Goal: Task Accomplishment & Management: Use online tool/utility

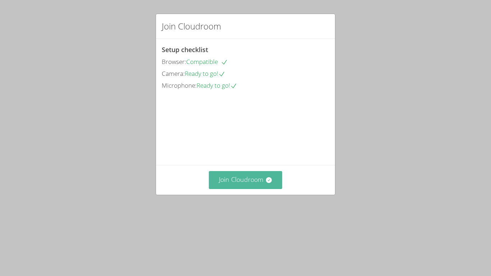
click at [219, 189] on button "Join Cloudroom" at bounding box center [246, 180] width 74 height 18
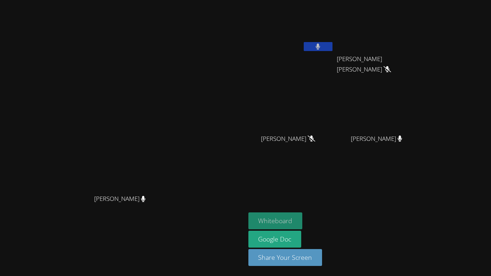
click at [273, 215] on button "Whiteboard" at bounding box center [276, 221] width 54 height 17
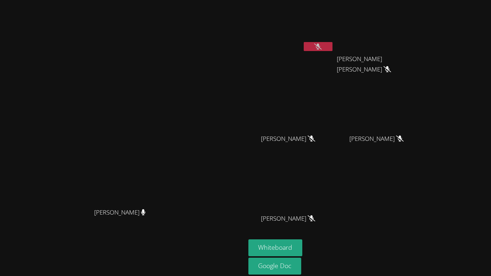
click at [333, 47] on button at bounding box center [318, 46] width 29 height 9
click at [320, 46] on icon at bounding box center [318, 47] width 4 height 6
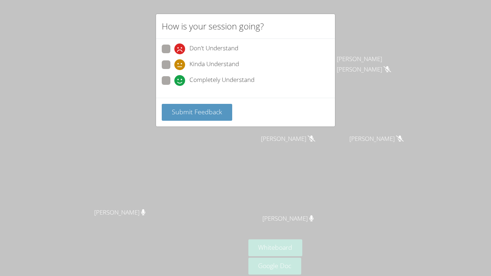
click at [228, 83] on span "Completely Understand" at bounding box center [222, 80] width 65 height 11
click at [181, 82] on input "Completely Understand" at bounding box center [177, 79] width 6 height 6
radio input "true"
click at [218, 111] on span "Submit Feedback" at bounding box center [197, 112] width 50 height 9
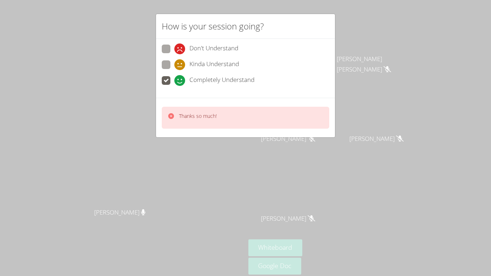
click at [390, 50] on div "How is your session going? Don't Understand Kinda Understand Completely Underst…" at bounding box center [245, 138] width 491 height 276
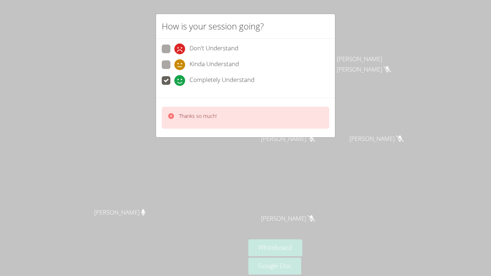
click at [390, 50] on div "How is your session going? Don't Understand Kinda Understand Completely Underst…" at bounding box center [245, 138] width 491 height 276
click at [322, 44] on icon at bounding box center [318, 47] width 8 height 6
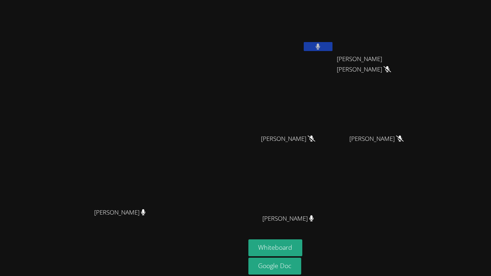
click at [333, 44] on button at bounding box center [318, 46] width 29 height 9
click at [334, 169] on video at bounding box center [292, 187] width 86 height 48
